Goal: Information Seeking & Learning: Check status

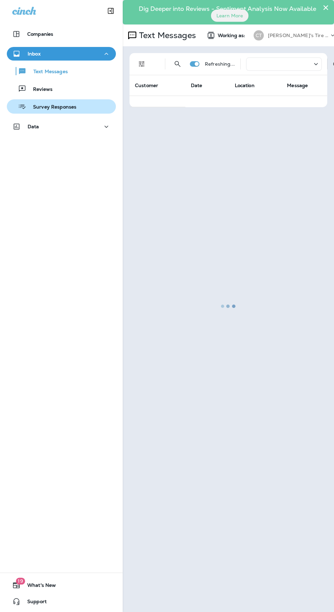
click at [41, 107] on p "Survey Responses" at bounding box center [51, 107] width 50 height 6
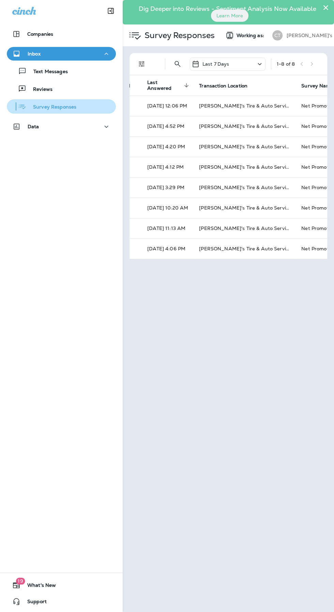
scroll to position [0, 202]
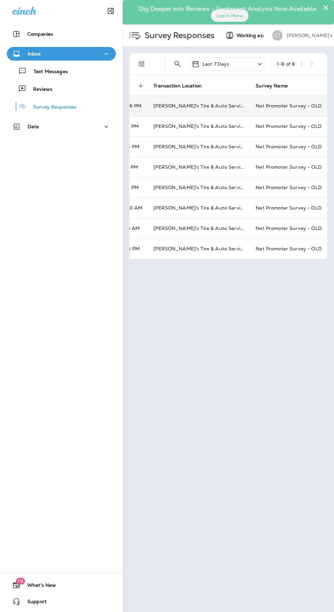
click at [163, 106] on td "[PERSON_NAME]'s Tire & Auto Service | [GEOGRAPHIC_DATA]" at bounding box center [199, 106] width 102 height 20
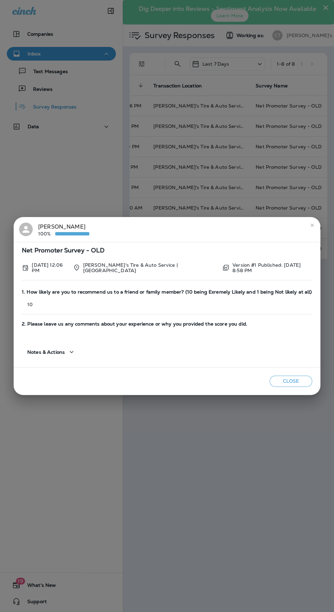
click at [311, 225] on icon "close" at bounding box center [311, 225] width 3 height 3
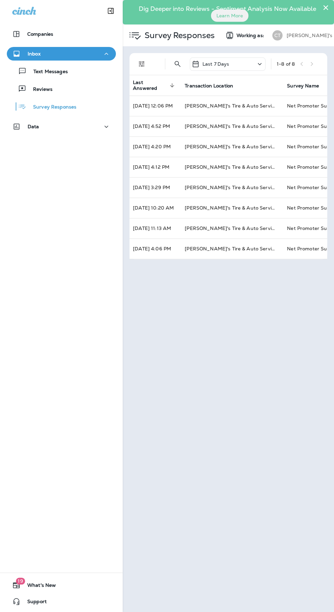
scroll to position [0, 0]
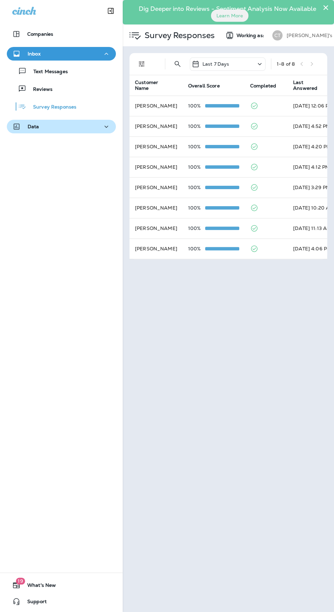
click at [99, 128] on div "Data" at bounding box center [61, 127] width 98 height 9
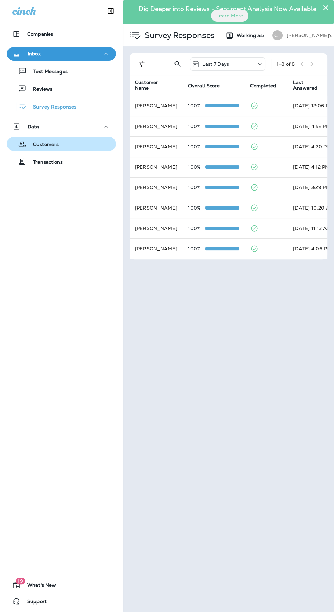
click at [32, 146] on p "Customers" at bounding box center [42, 145] width 32 height 6
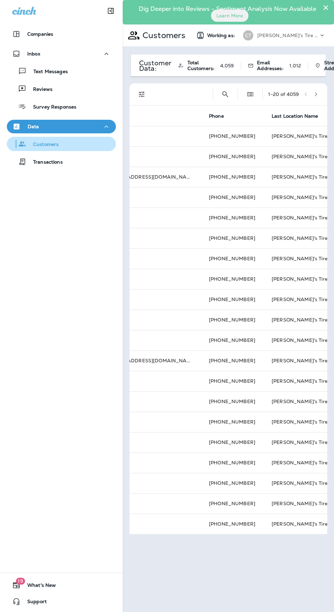
scroll to position [0, 251]
